Goal: Transaction & Acquisition: Purchase product/service

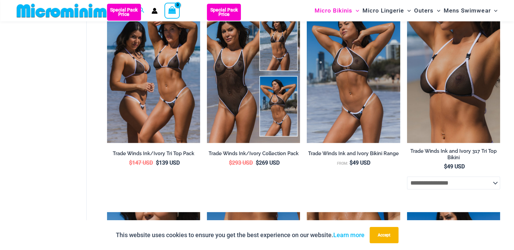
scroll to position [229, 0]
type input "**********"
click at [390, 235] on button "Accept" at bounding box center [383, 235] width 29 height 16
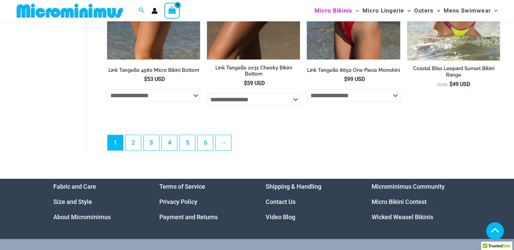
scroll to position [1748, 0]
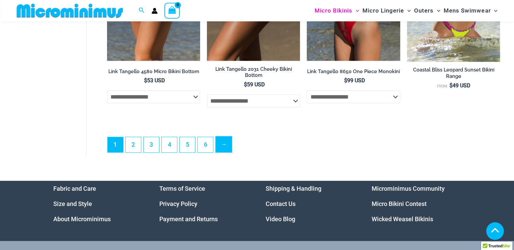
click at [222, 153] on link "→" at bounding box center [224, 145] width 16 height 16
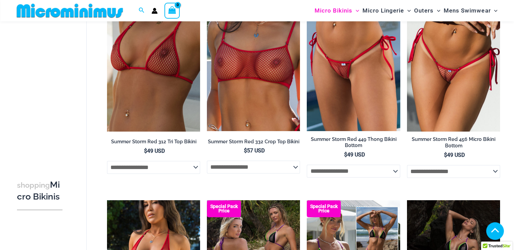
scroll to position [500, 0]
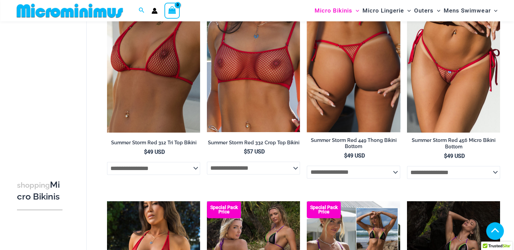
type input "**********"
click at [341, 83] on img at bounding box center [352, 62] width 93 height 139
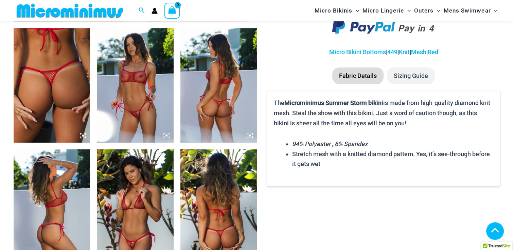
scroll to position [406, 0]
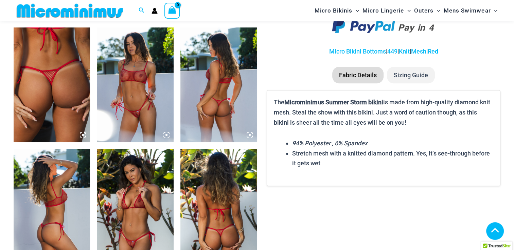
type input "**********"
click at [131, 114] on img at bounding box center [135, 84] width 76 height 115
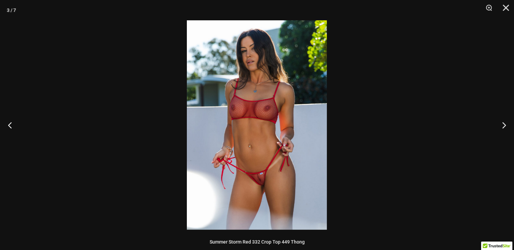
click at [266, 184] on img at bounding box center [257, 125] width 140 height 210
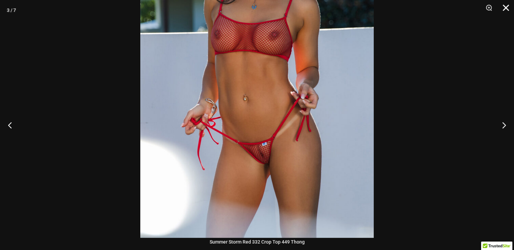
click at [505, 8] on button "Close" at bounding box center [503, 10] width 17 height 20
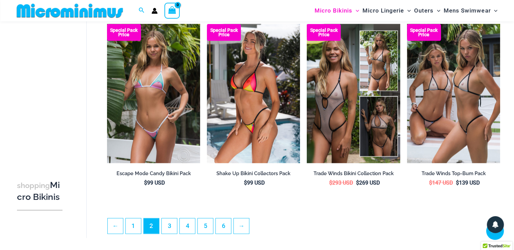
scroll to position [1512, 0]
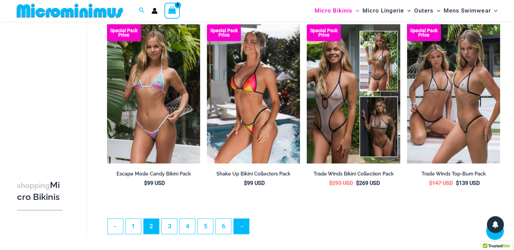
type input "**********"
click at [239, 230] on link "→" at bounding box center [242, 227] width 16 height 16
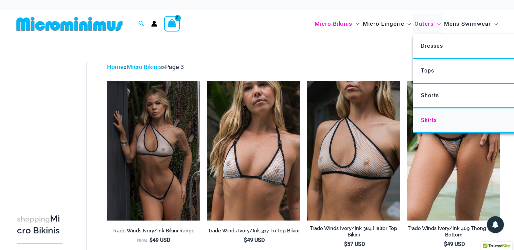
type input "**********"
click at [427, 122] on span "Skirts" at bounding box center [428, 120] width 16 height 6
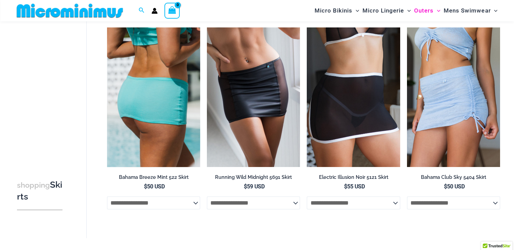
scroll to position [46, 0]
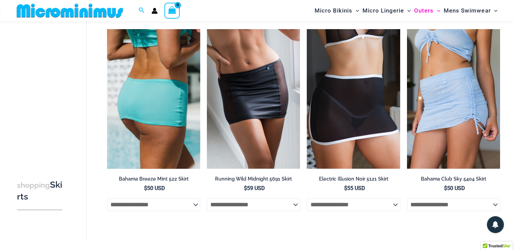
type input "**********"
click at [151, 209] on select "**********" at bounding box center [153, 205] width 93 height 13
click at [144, 113] on img at bounding box center [153, 98] width 93 height 139
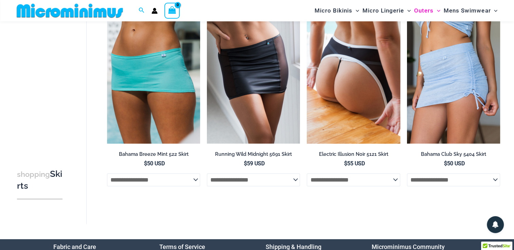
scroll to position [72, 0]
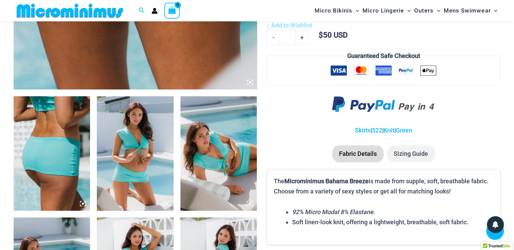
scroll to position [338, 0]
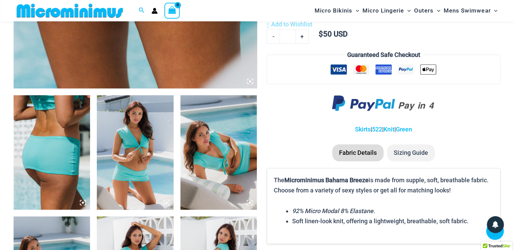
type input "**********"
click at [53, 145] on img at bounding box center [52, 152] width 76 height 115
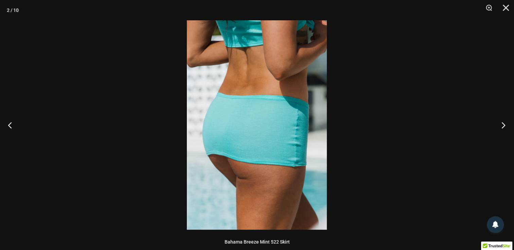
click at [502, 125] on button "Next" at bounding box center [500, 125] width 25 height 34
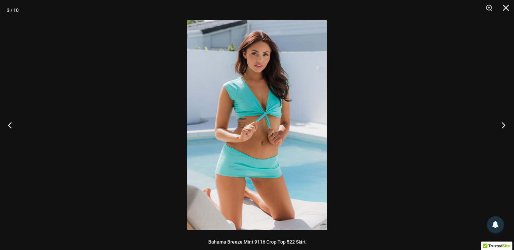
click at [502, 125] on button "Next" at bounding box center [500, 125] width 25 height 34
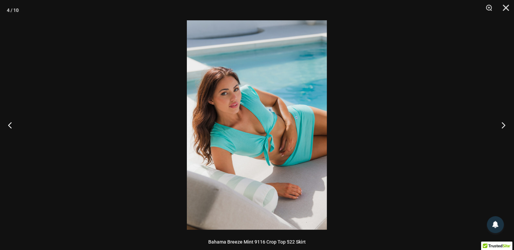
click at [502, 125] on button "Next" at bounding box center [500, 125] width 25 height 34
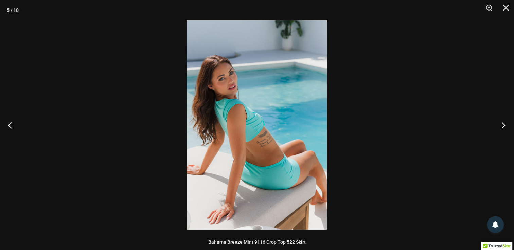
click at [502, 125] on button "Next" at bounding box center [500, 125] width 25 height 34
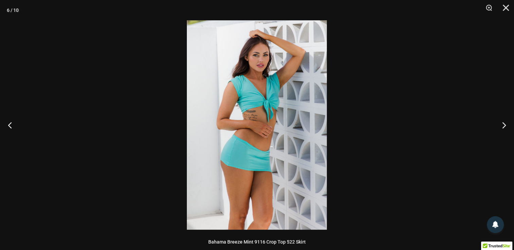
click at [258, 161] on img at bounding box center [257, 125] width 140 height 210
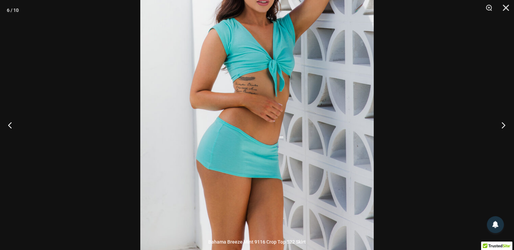
click at [503, 124] on button "Next" at bounding box center [500, 125] width 25 height 34
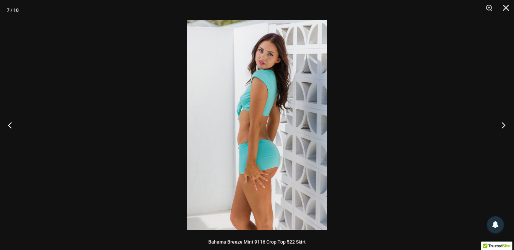
click at [503, 124] on button "Next" at bounding box center [500, 125] width 25 height 34
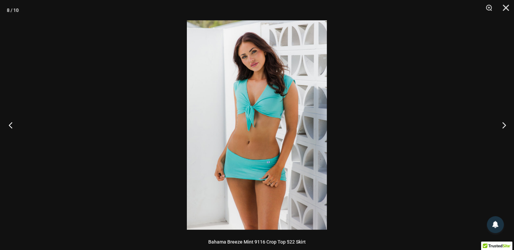
click at [14, 126] on button "Previous" at bounding box center [12, 125] width 25 height 34
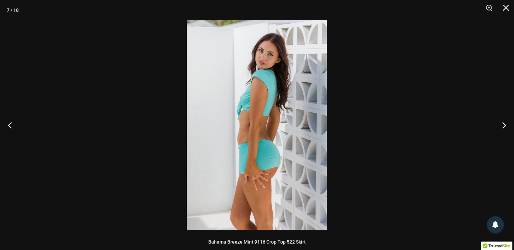
click at [273, 157] on img at bounding box center [257, 125] width 140 height 210
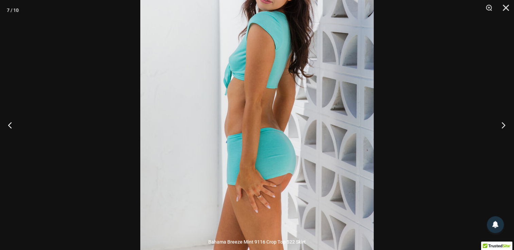
click at [503, 127] on button "Next" at bounding box center [500, 125] width 25 height 34
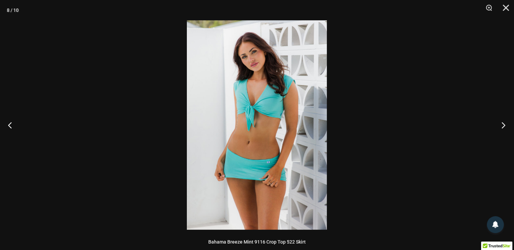
click at [503, 127] on button "Next" at bounding box center [500, 125] width 25 height 34
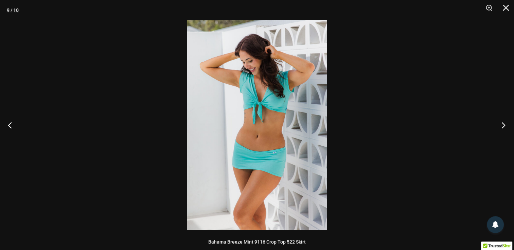
click at [503, 127] on button "Next" at bounding box center [500, 125] width 25 height 34
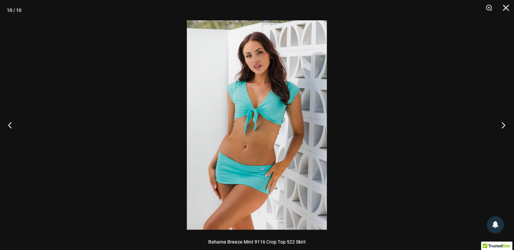
click at [503, 127] on button "Next" at bounding box center [500, 125] width 25 height 34
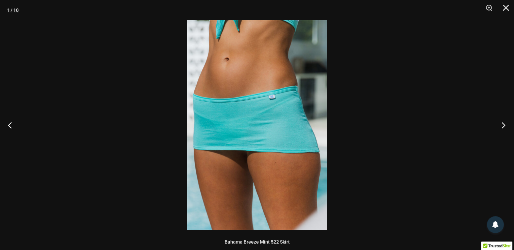
click at [503, 127] on button "Next" at bounding box center [500, 125] width 25 height 34
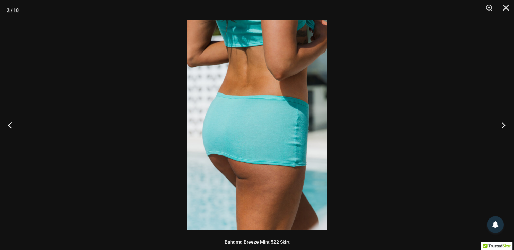
click at [503, 127] on button "Next" at bounding box center [500, 125] width 25 height 34
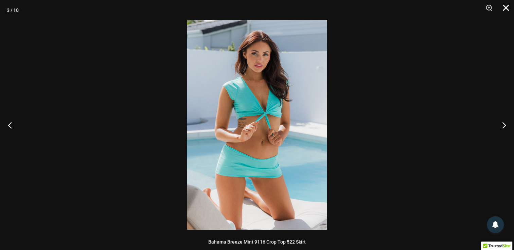
click at [504, 12] on button "Close" at bounding box center [503, 10] width 17 height 20
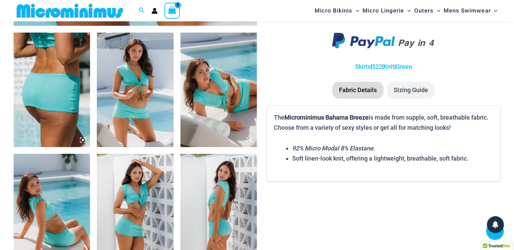
scroll to position [402, 0]
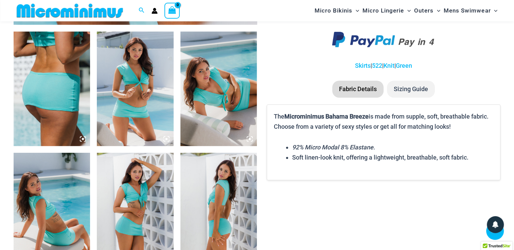
click at [354, 88] on li "Fabric Details" at bounding box center [357, 89] width 51 height 17
click at [411, 87] on li "Sizing Guide" at bounding box center [411, 89] width 48 height 17
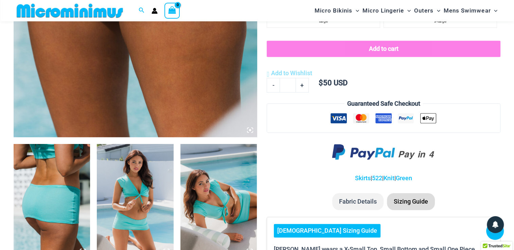
scroll to position [284, 0]
